Goal: Task Accomplishment & Management: Use online tool/utility

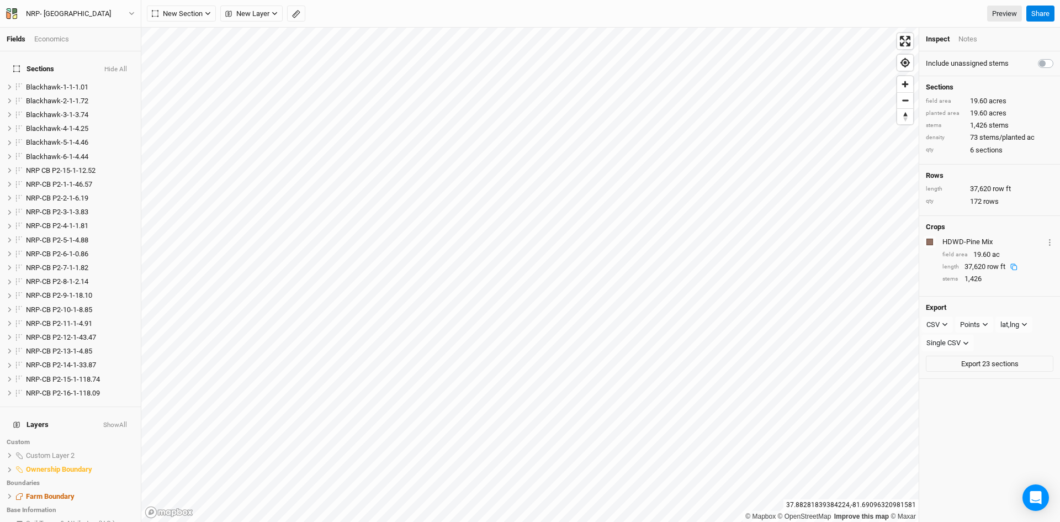
click at [662, 521] on html "Fields Economics Sections Hide All Blackhawk-1-1-1.01 hide Blackhawk-2-1-1.72 h…" at bounding box center [530, 261] width 1060 height 522
click at [617, 521] on html "Fields Economics Sections Hide All Blackhawk-1-1-1.01 hide Blackhawk-2-1-1.72 h…" at bounding box center [530, 261] width 1060 height 522
click at [257, 9] on span "New Layer" at bounding box center [247, 13] width 44 height 11
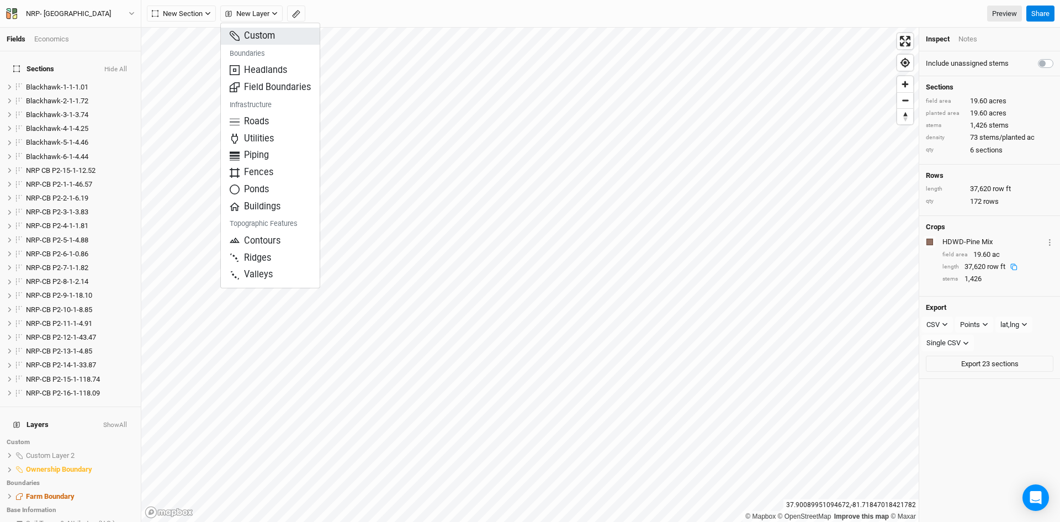
click at [267, 35] on span "Custom" at bounding box center [252, 36] width 45 height 13
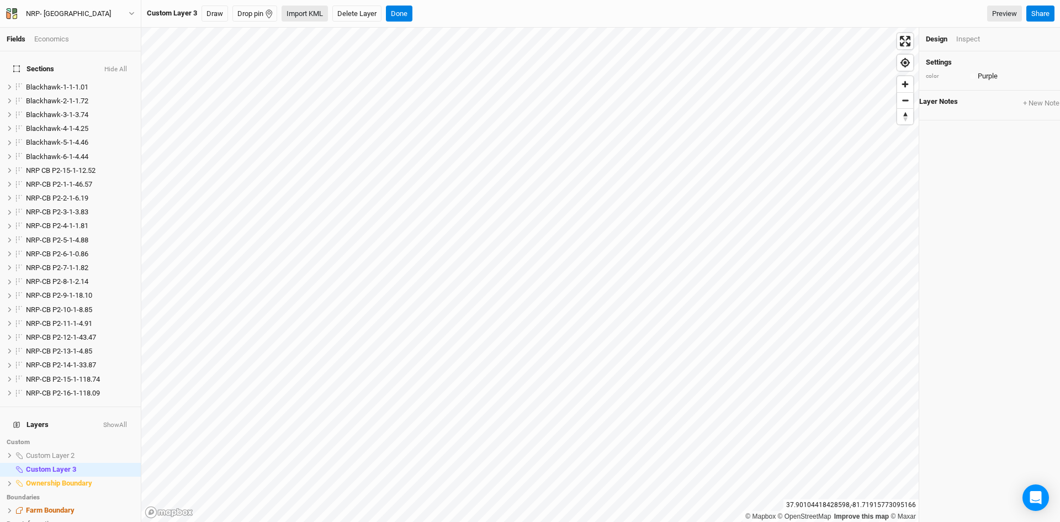
click at [309, 14] on button "Import KML" at bounding box center [305, 14] width 46 height 17
click at [123, 463] on span "hide" at bounding box center [127, 470] width 14 height 14
click at [120, 463] on span "show" at bounding box center [126, 470] width 18 height 14
click at [121, 448] on span "show" at bounding box center [126, 455] width 18 height 14
click at [121, 448] on span "hide" at bounding box center [127, 455] width 14 height 14
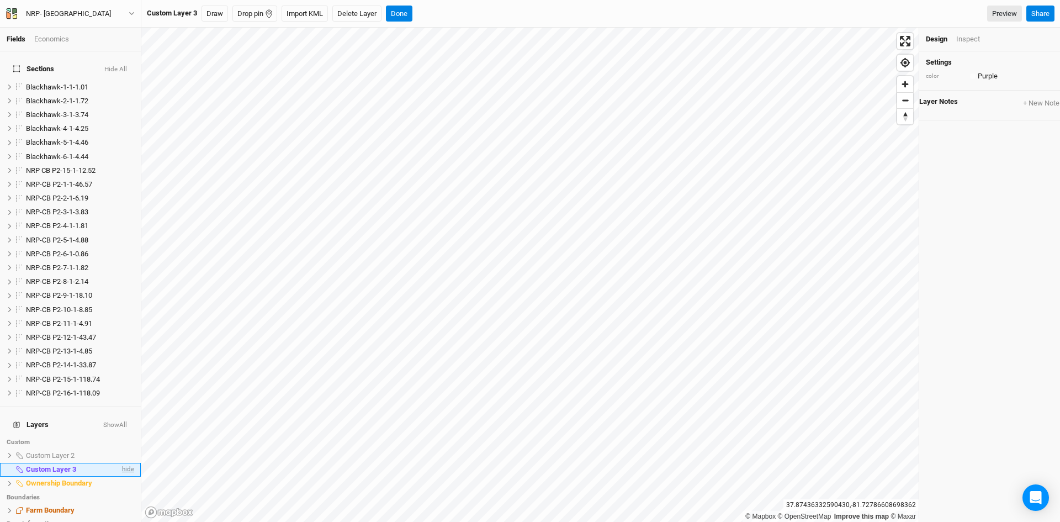
click at [120, 463] on span "hide" at bounding box center [127, 470] width 14 height 14
click at [70, 465] on span "Custom Layer 3" at bounding box center [50, 469] width 49 height 8
drag, startPoint x: 71, startPoint y: 456, endPoint x: 65, endPoint y: 459, distance: 6.4
click at [65, 465] on span "Custom Layer 3" at bounding box center [50, 469] width 49 height 8
click at [358, 10] on button "Delete Layer" at bounding box center [356, 14] width 49 height 17
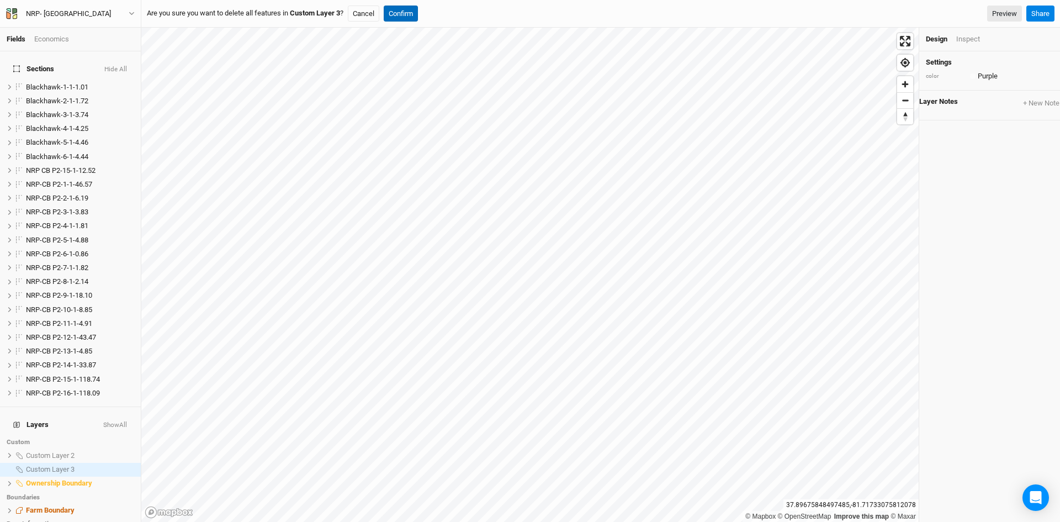
click at [408, 9] on button "Confirm" at bounding box center [401, 14] width 34 height 17
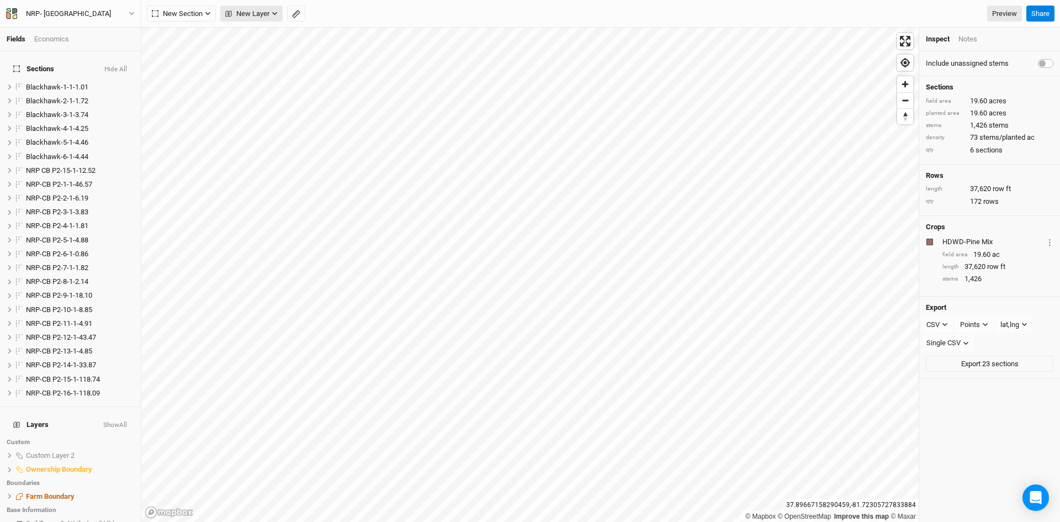
click at [255, 12] on span "New Layer" at bounding box center [247, 13] width 44 height 11
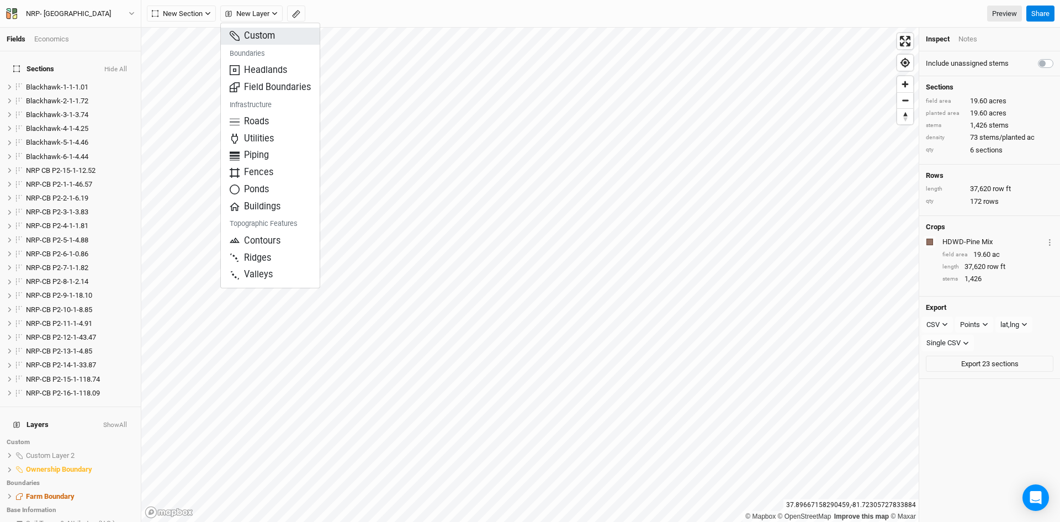
click at [270, 34] on span "Custom" at bounding box center [252, 36] width 45 height 13
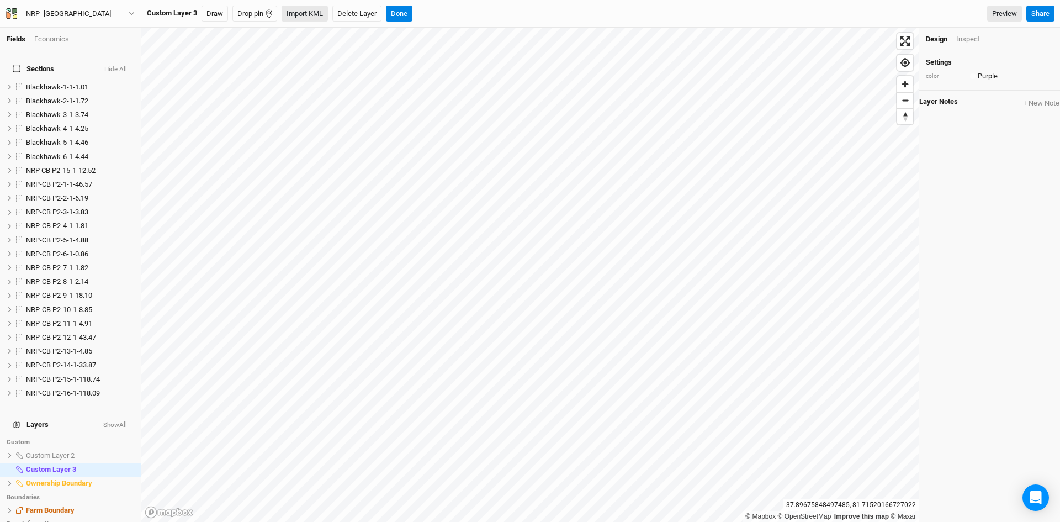
click at [299, 10] on button "Import KML" at bounding box center [305, 14] width 46 height 17
click at [11, 467] on icon at bounding box center [10, 470] width 6 height 6
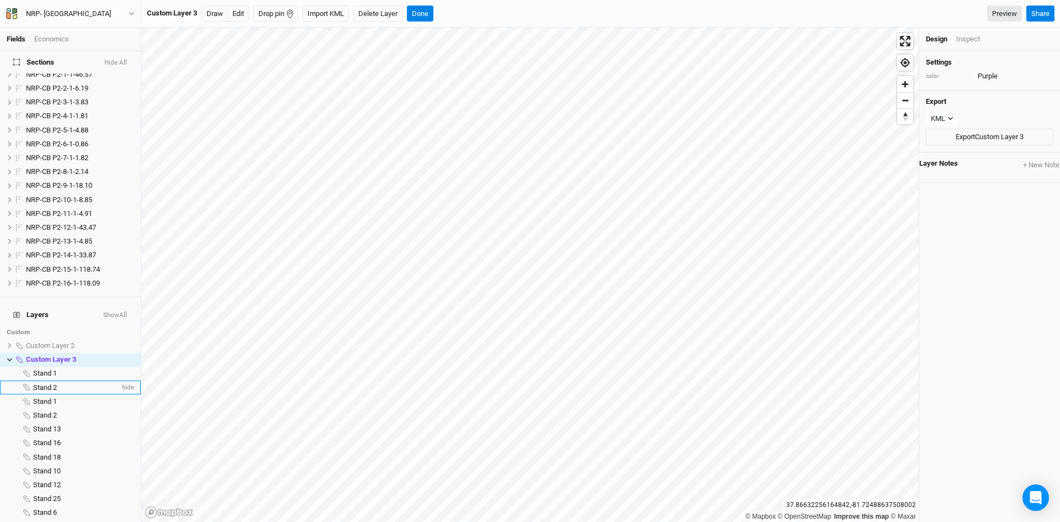
scroll to position [55, 0]
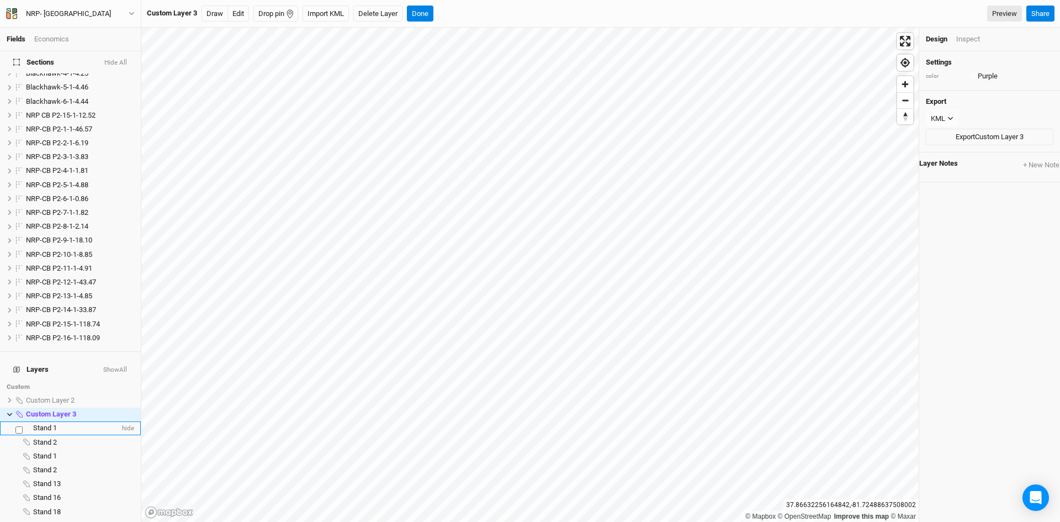
click at [44, 424] on span "Stand 1" at bounding box center [45, 428] width 24 height 8
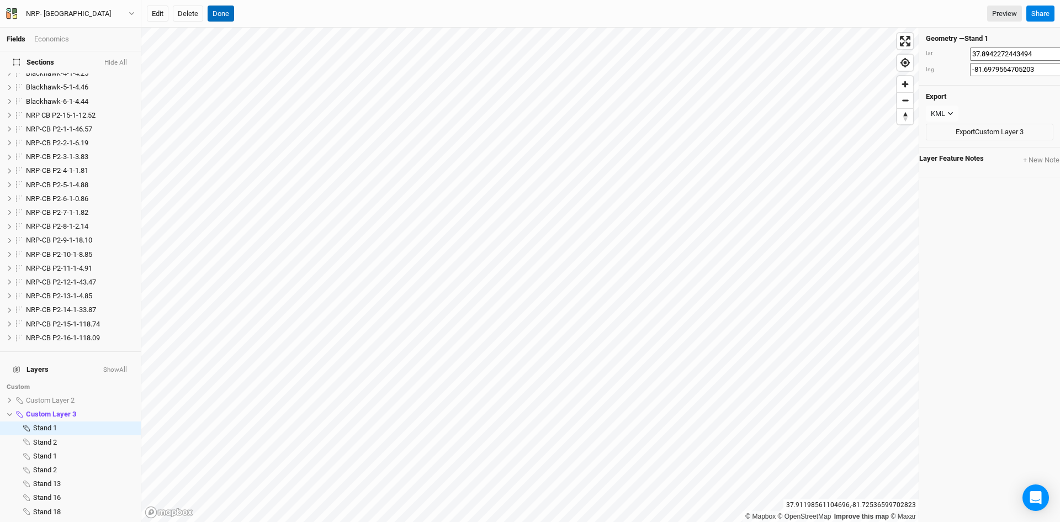
click at [224, 14] on button "Done" at bounding box center [221, 14] width 27 height 17
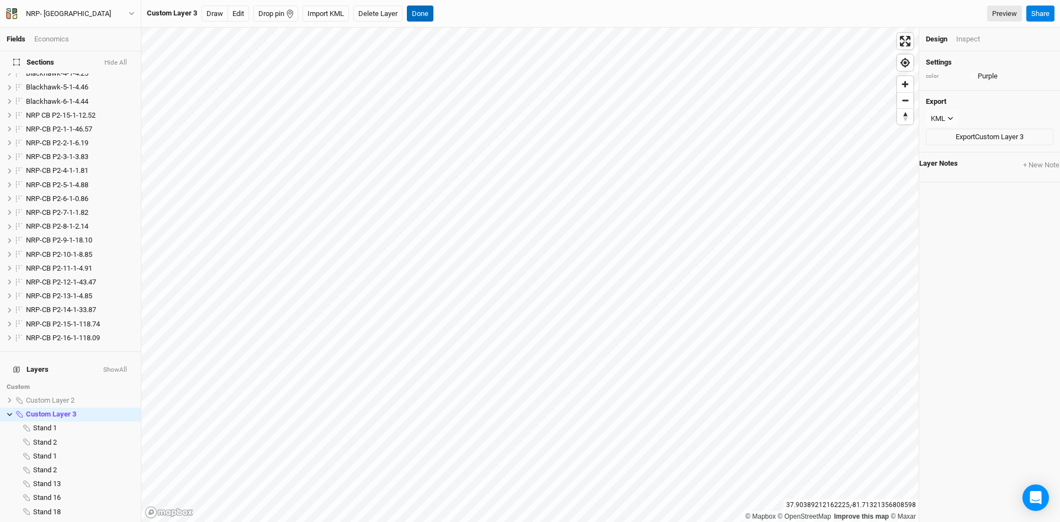
click at [425, 12] on button "Done" at bounding box center [420, 14] width 27 height 17
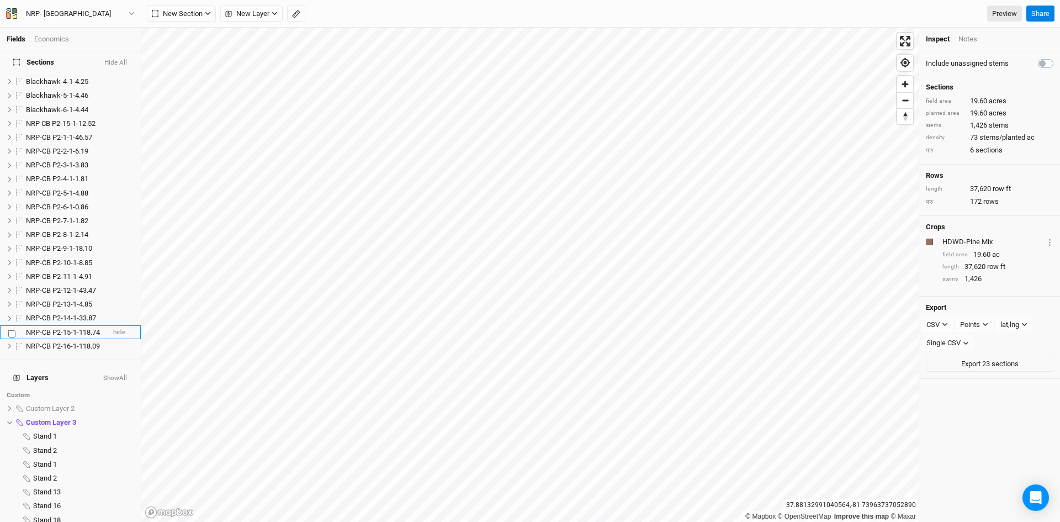
scroll to position [0, 0]
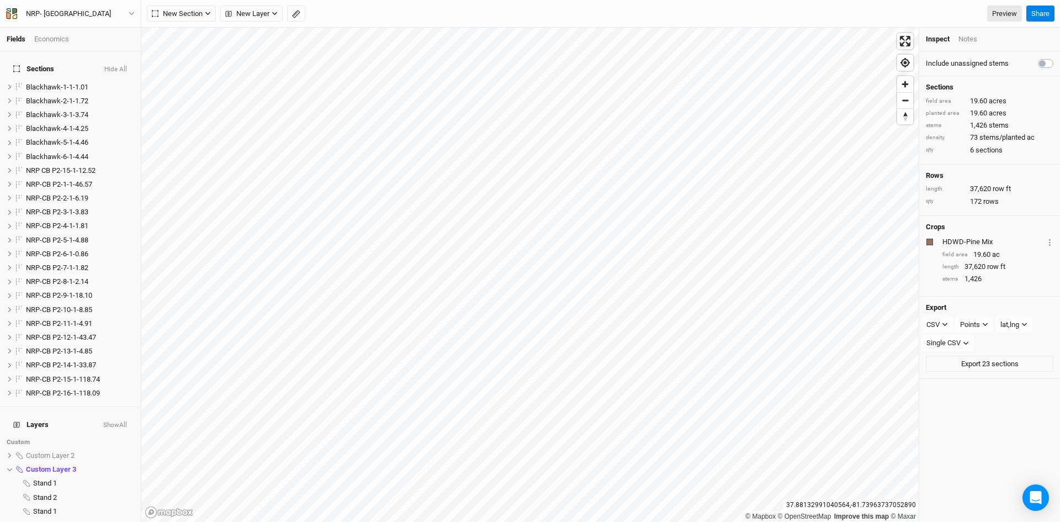
click at [107, 421] on button "Show All" at bounding box center [115, 425] width 25 height 8
click at [107, 421] on button "Hide All" at bounding box center [116, 425] width 22 height 8
click at [1058, 57] on label at bounding box center [1058, 57] width 0 height 0
click at [1038, 63] on input "checkbox" at bounding box center [1042, 62] width 9 height 11
click at [1058, 57] on label at bounding box center [1058, 57] width 0 height 0
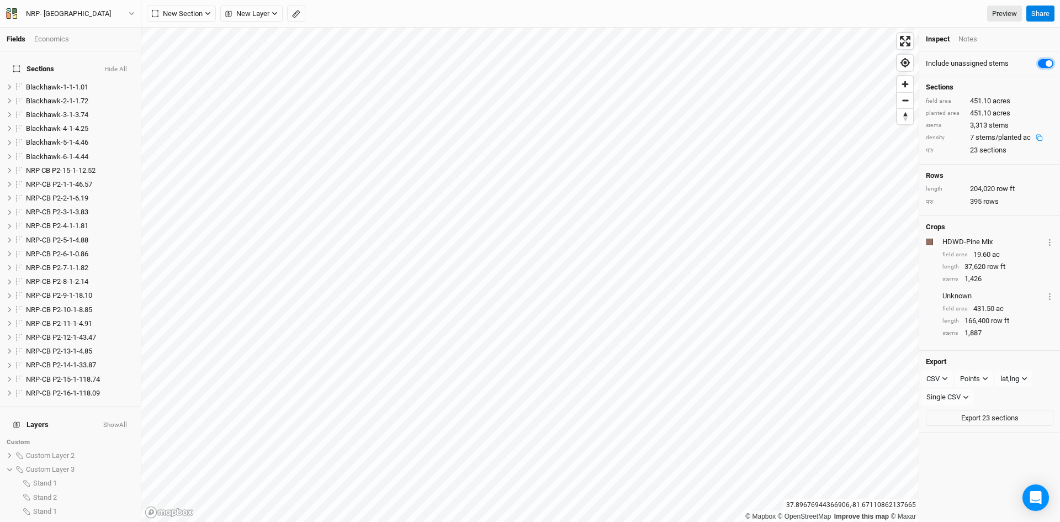
click at [1038, 66] on input "checkbox" at bounding box center [1042, 62] width 9 height 11
click at [1058, 57] on label at bounding box center [1058, 57] width 0 height 0
click at [1038, 66] on input "checkbox" at bounding box center [1042, 62] width 9 height 11
checkbox input "true"
click at [935, 384] on div "CSV" at bounding box center [933, 378] width 13 height 11
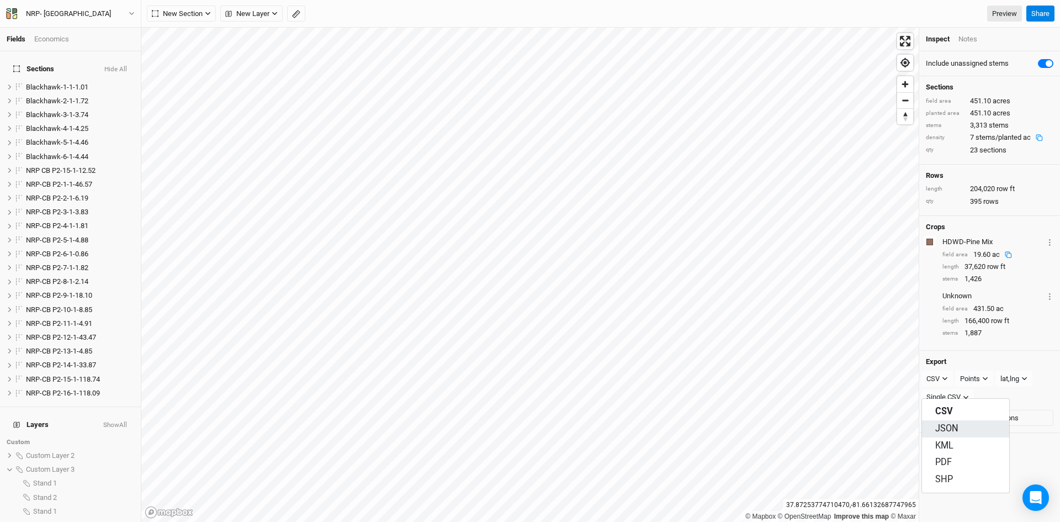
click at [955, 429] on span "JSON" at bounding box center [947, 428] width 23 height 13
click at [981, 384] on div "Points" at bounding box center [975, 378] width 20 height 11
click at [996, 441] on span "Boundary" at bounding box center [993, 446] width 38 height 13
click at [979, 405] on button "Export 23 sections" at bounding box center [990, 397] width 128 height 17
click at [133, 8] on button "NRP- [GEOGRAPHIC_DATA]" at bounding box center [71, 14] width 130 height 12
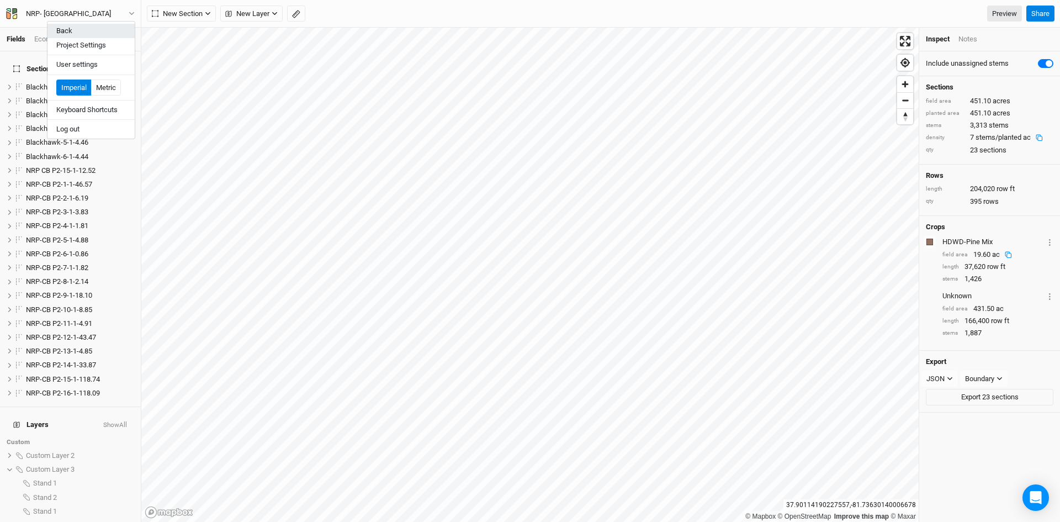
click at [72, 29] on button "Back" at bounding box center [90, 31] width 87 height 14
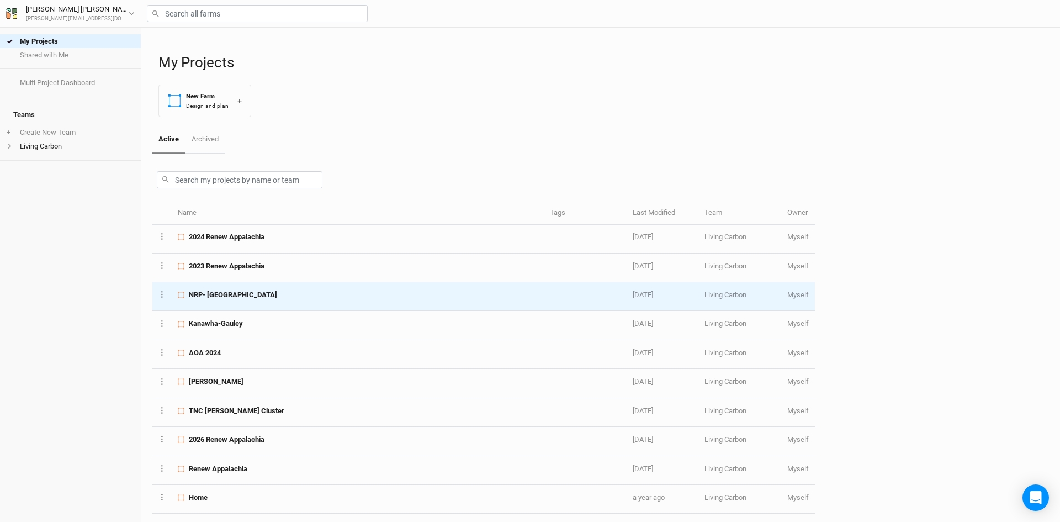
scroll to position [291, 0]
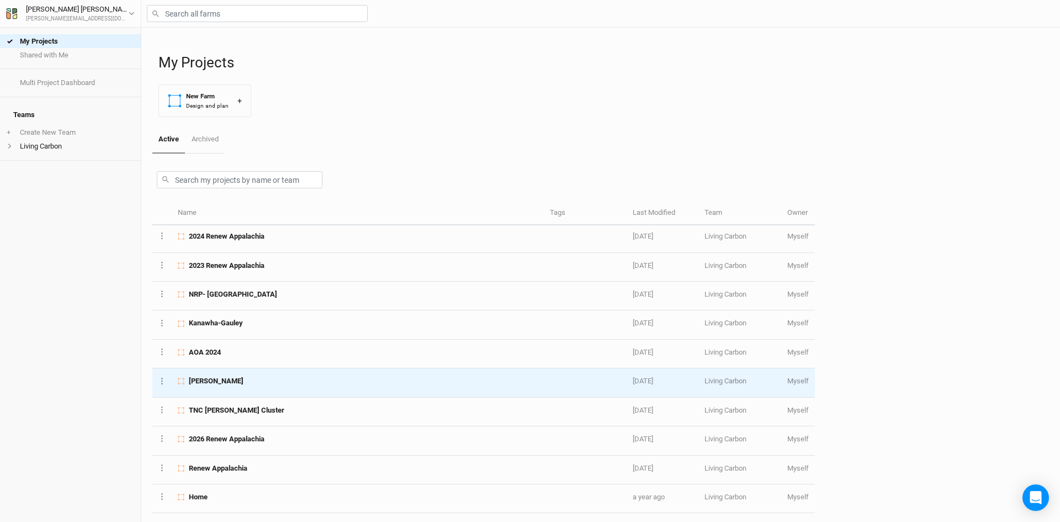
click at [225, 378] on div "[PERSON_NAME]" at bounding box center [358, 381] width 360 height 10
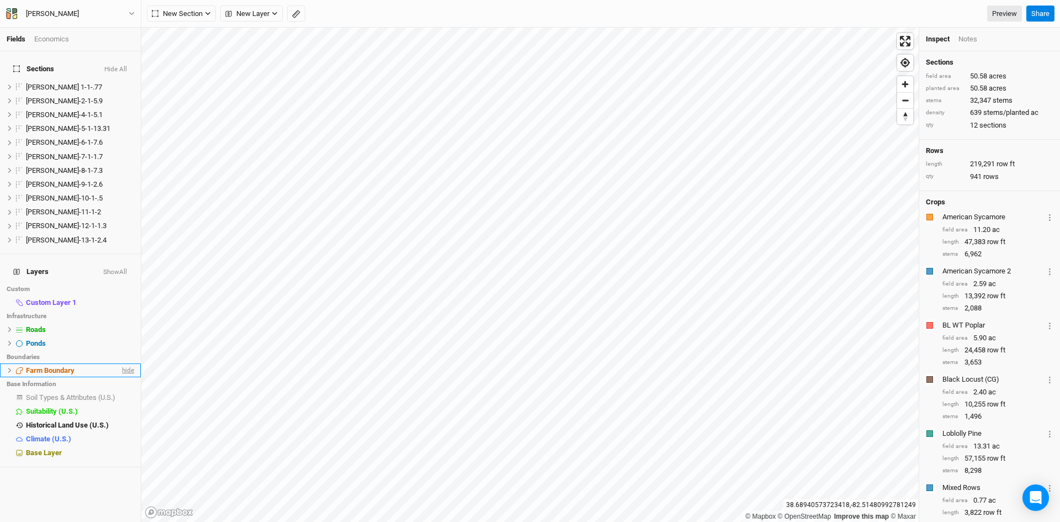
click at [120, 363] on span "hide" at bounding box center [127, 370] width 14 height 14
click at [293, 11] on icon "button" at bounding box center [296, 14] width 8 height 8
click at [172, 15] on icon "button" at bounding box center [171, 13] width 7 height 7
click at [194, 10] on button "Done" at bounding box center [197, 14] width 27 height 17
click at [42, 448] on span "Base Layer" at bounding box center [44, 452] width 36 height 8
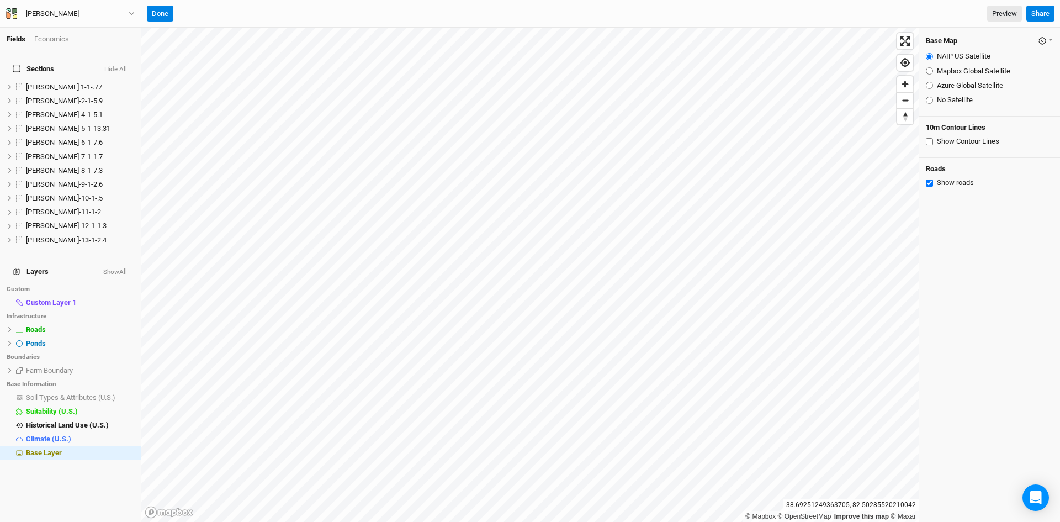
click at [933, 86] on div "Azure Global Satellite" at bounding box center [990, 86] width 128 height 10
click at [929, 85] on input "Azure Global Satellite" at bounding box center [929, 85] width 7 height 7
radio input "true"
click at [117, 363] on span "show" at bounding box center [126, 370] width 18 height 14
click at [160, 15] on button "Done" at bounding box center [160, 14] width 27 height 17
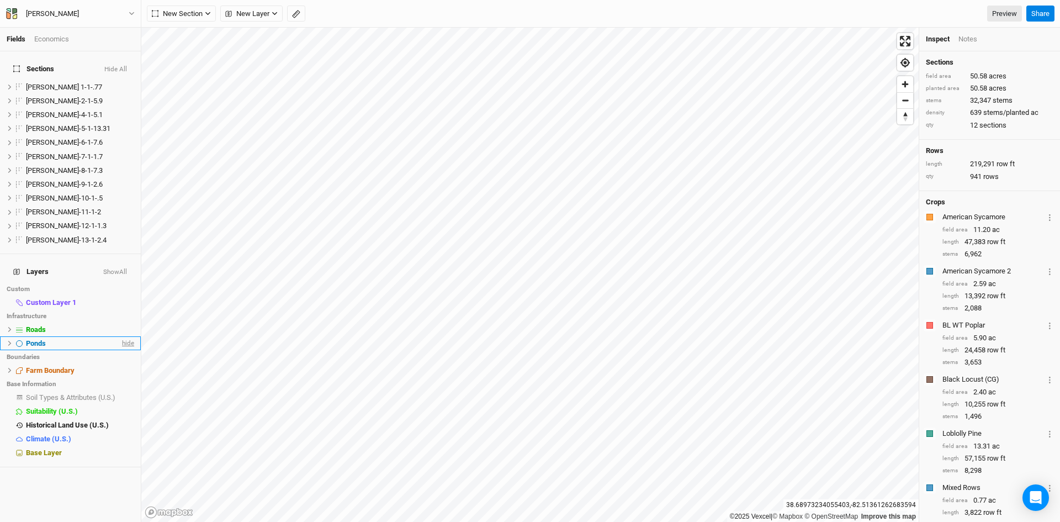
click at [122, 336] on span "hide" at bounding box center [127, 343] width 14 height 14
